Goal: Information Seeking & Learning: Learn about a topic

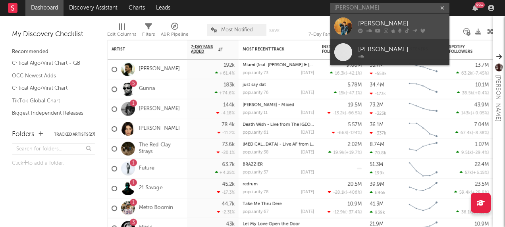
type input "[PERSON_NAME]"
click at [346, 24] on div at bounding box center [343, 26] width 18 height 18
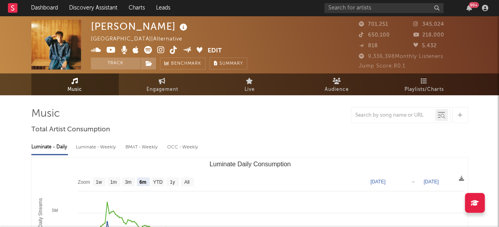
scroll to position [43, 0]
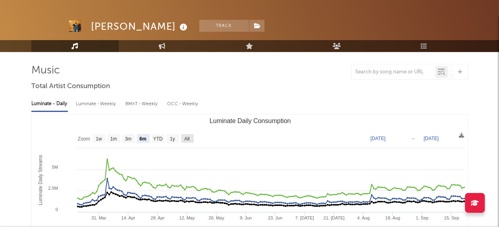
click at [187, 138] on text "All" at bounding box center [186, 139] width 5 height 6
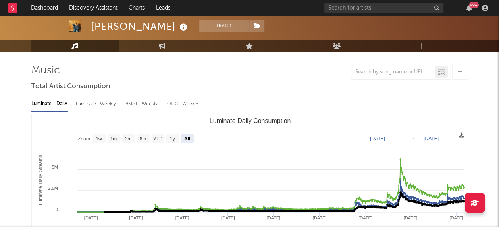
select select "All"
type input "[DATE]"
